Goal: Entertainment & Leisure: Browse casually

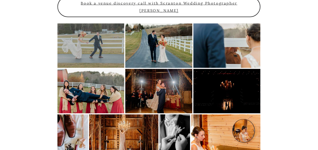
scroll to position [694, 0]
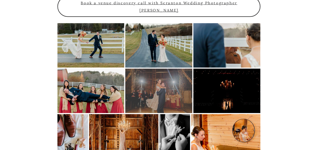
click at [155, 69] on div at bounding box center [158, 91] width 67 height 44
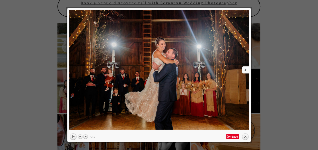
click at [245, 68] on link "next" at bounding box center [205, 70] width 88 height 120
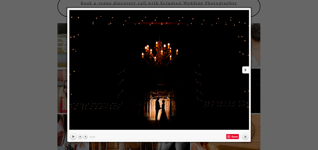
click at [245, 68] on link "next" at bounding box center [205, 70] width 88 height 120
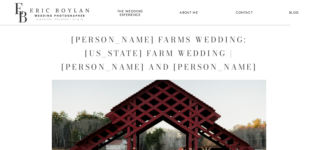
scroll to position [694, 0]
